Goal: Task Accomplishment & Management: Use online tool/utility

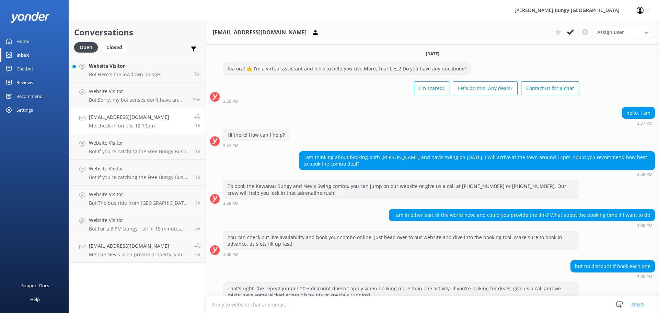
scroll to position [592, 0]
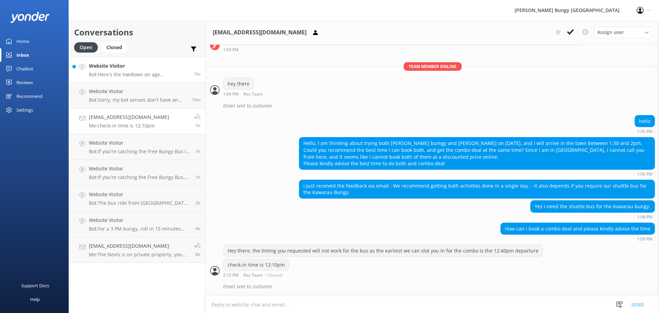
click at [106, 72] on p "Bot: Here's the lowdown on age requirements: - Bungy Jumpers and Swingers: At l…" at bounding box center [139, 74] width 100 height 6
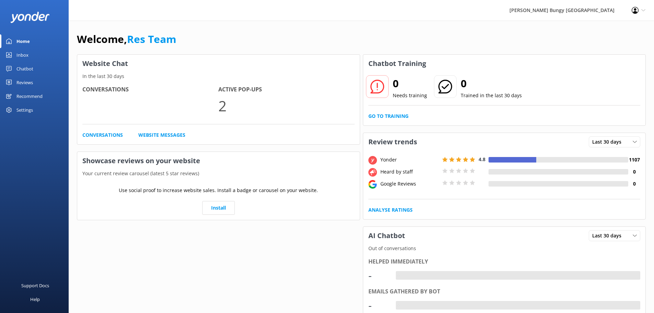
click at [30, 68] on div "Chatbot" at bounding box center [24, 69] width 17 height 14
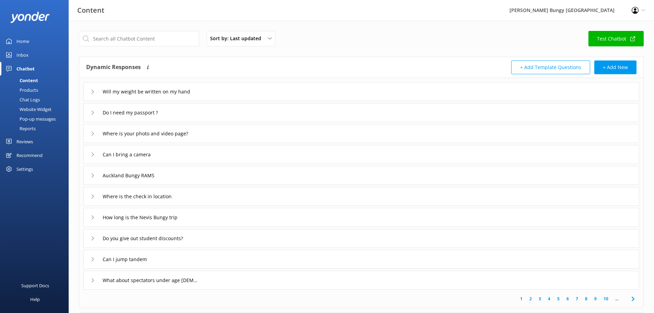
click at [37, 97] on div "Chat Logs" at bounding box center [22, 100] width 36 height 10
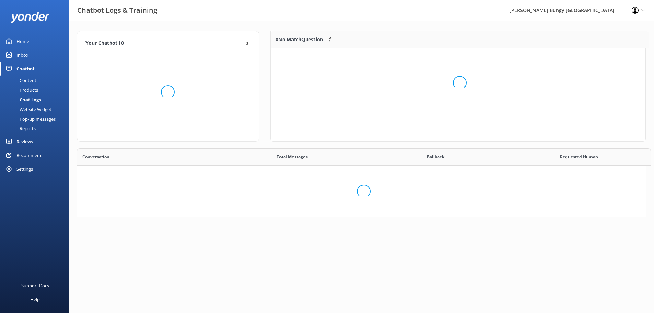
scroll to position [5, 5]
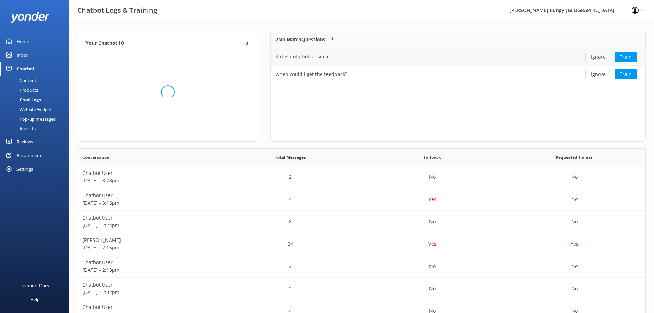
click at [600, 61] on button "Ignore" at bounding box center [598, 57] width 26 height 10
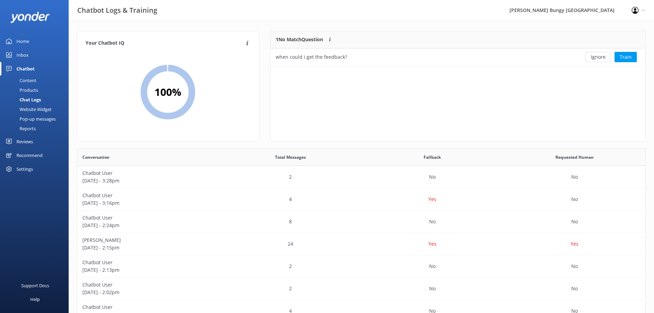
scroll to position [30, 370]
click at [596, 60] on button "Ignore" at bounding box center [598, 57] width 26 height 10
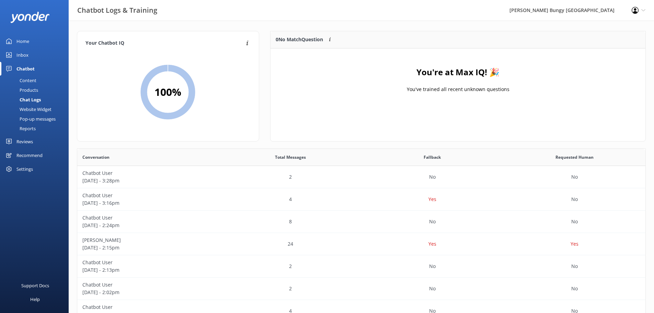
click at [27, 127] on div "Reports" at bounding box center [20, 129] width 32 height 10
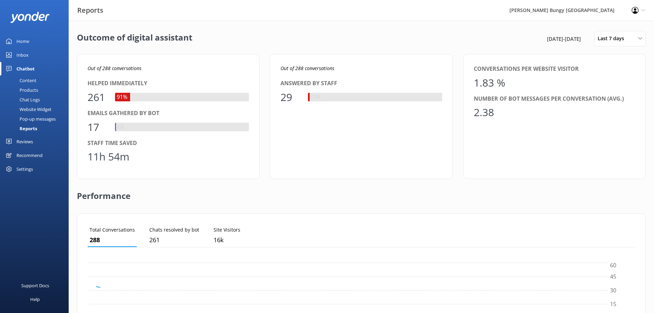
scroll to position [64, 542]
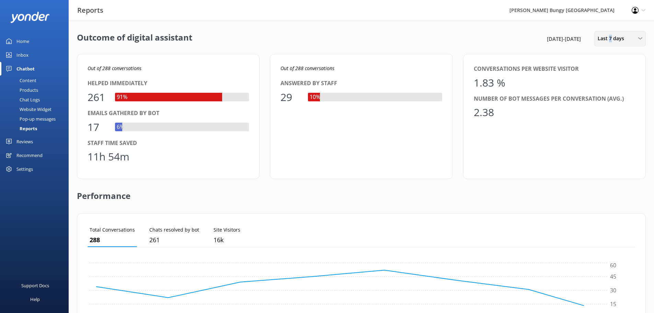
click at [610, 39] on span "Last 7 days" at bounding box center [612, 39] width 31 height 8
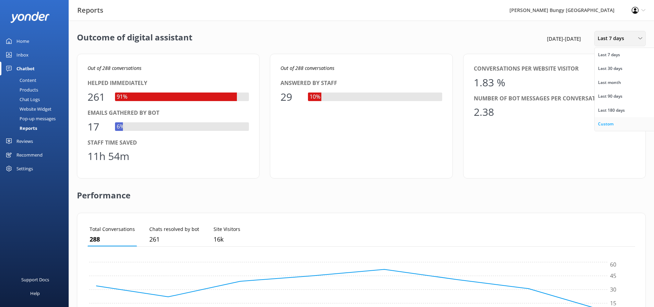
click at [607, 121] on div "Custom" at bounding box center [605, 124] width 15 height 7
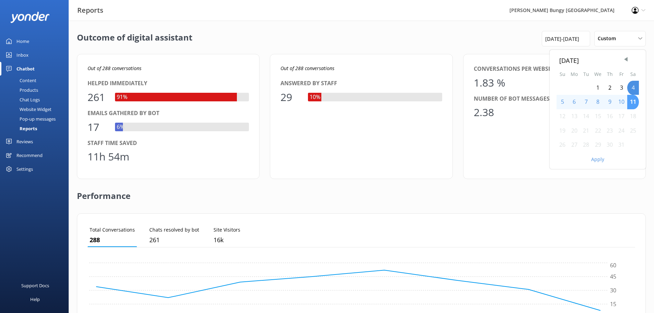
click at [631, 103] on div "11" at bounding box center [633, 102] width 12 height 14
click at [595, 160] on button "Apply" at bounding box center [597, 159] width 13 height 5
